Goal: Transaction & Acquisition: Purchase product/service

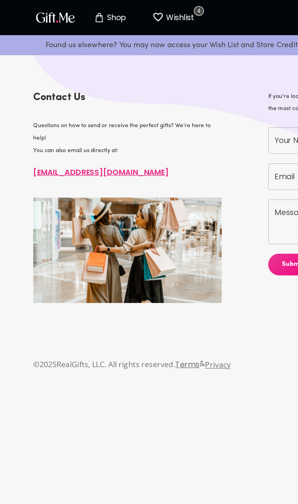
click at [110, 19] on button "Wishlist 4" at bounding box center [110, 11] width 33 height 19
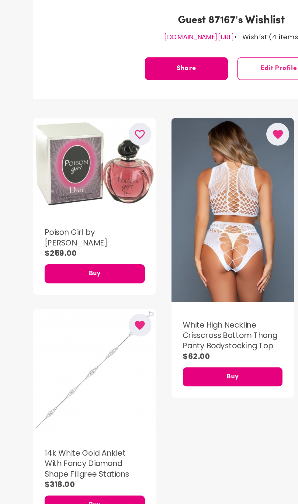
scroll to position [59, 0]
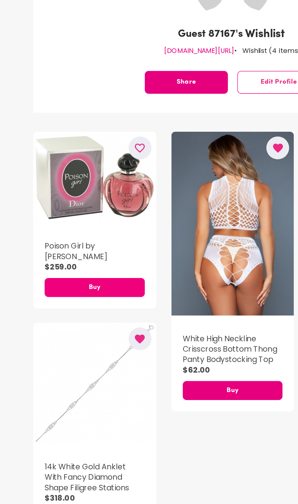
click at [78, 223] on span "Buy" at bounding box center [61, 222] width 64 height 7
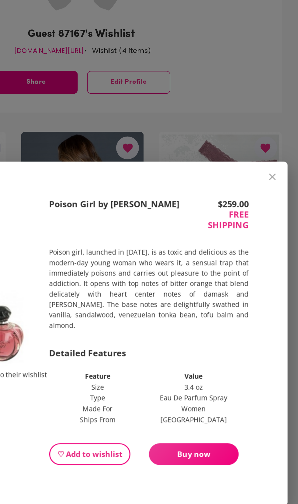
click at [237, 336] on button "Buy now" at bounding box center [220, 329] width 57 height 14
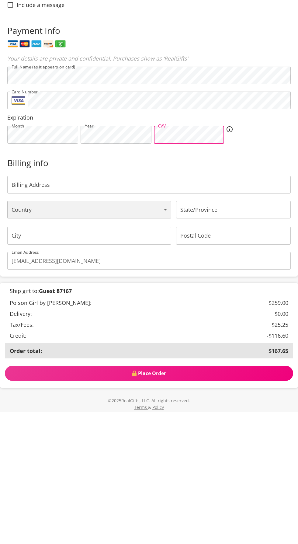
click at [100, 351] on select "[GEOGRAPHIC_DATA] [GEOGRAPHIC_DATA] [GEOGRAPHIC_DATA] [GEOGRAPHIC_DATA] [GEOGRA…" at bounding box center [89, 342] width 164 height 18
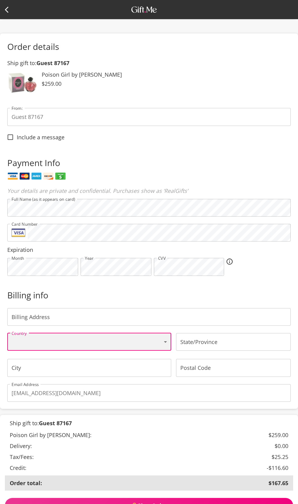
select select "AU"
click at [227, 351] on input "State/Province" at bounding box center [233, 342] width 115 height 18
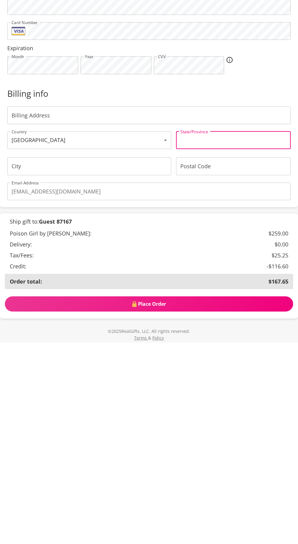
click at [262, 351] on input "State/Province" at bounding box center [233, 342] width 115 height 18
type input "SA"
click at [110, 376] on input "City" at bounding box center [89, 368] width 164 height 18
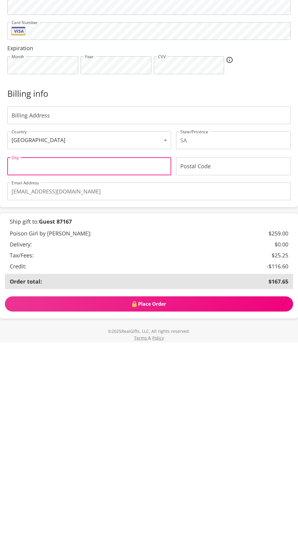
type input "[PERSON_NAME]"
click at [259, 402] on input "[EMAIL_ADDRESS][DOMAIN_NAME]" at bounding box center [148, 393] width 283 height 18
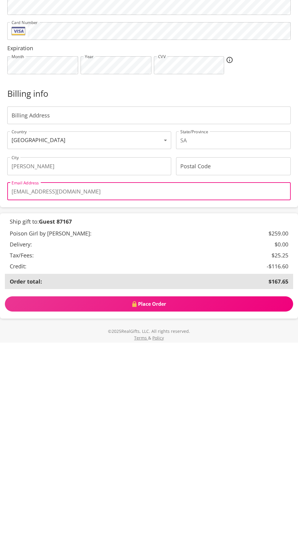
click at [250, 376] on input "Postal Code" at bounding box center [233, 368] width 115 height 18
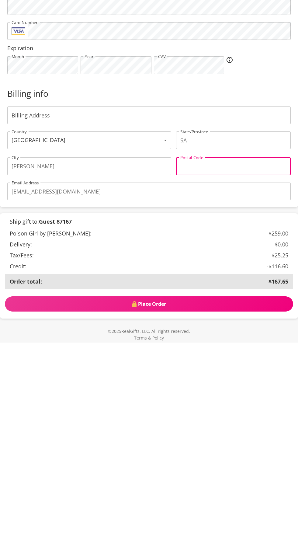
type input "5084"
click at [195, 326] on input "Billing Address" at bounding box center [148, 317] width 283 height 18
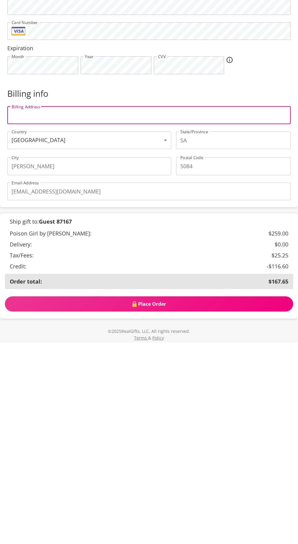
type input "[STREET_ADDRESS][PERSON_NAME]"
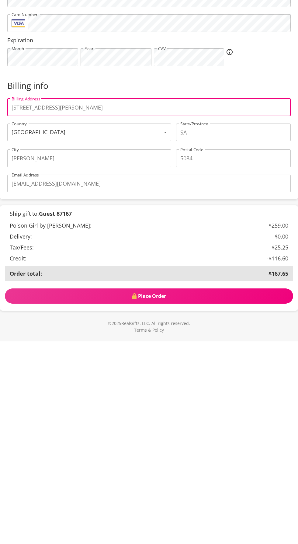
scroll to position [55, 0]
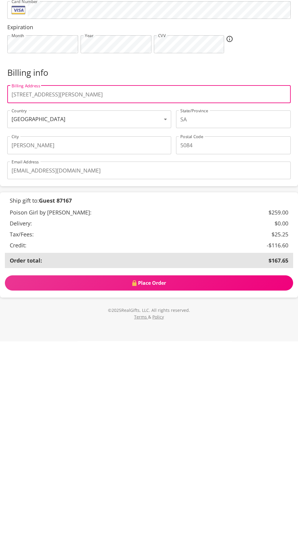
click at [196, 489] on span "Place Order" at bounding box center [149, 485] width 288 height 7
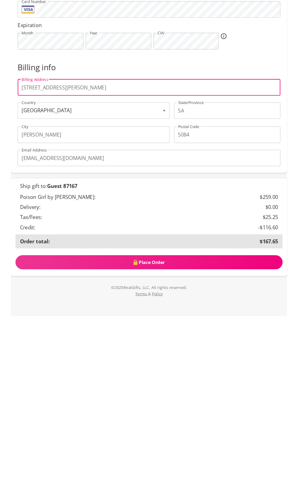
scroll to position [56, 0]
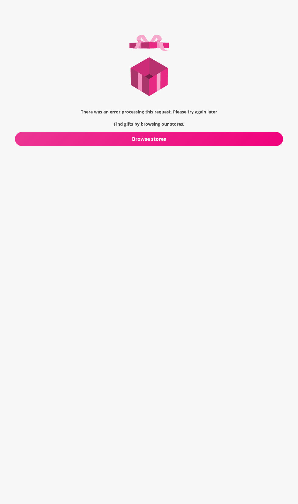
click at [247, 139] on span "Browse stores" at bounding box center [149, 139] width 268 height 7
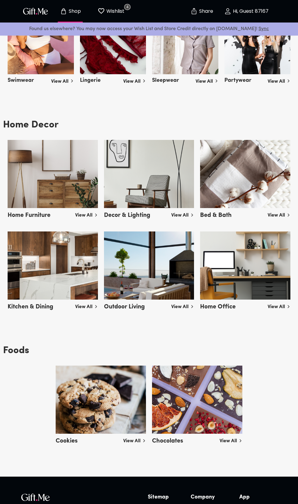
scroll to position [1076, 0]
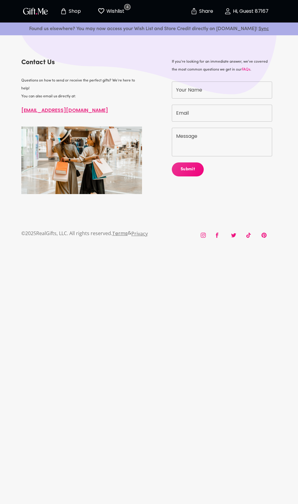
click at [145, 231] on link "Privacy" at bounding box center [139, 233] width 16 height 7
